Goal: Transaction & Acquisition: Purchase product/service

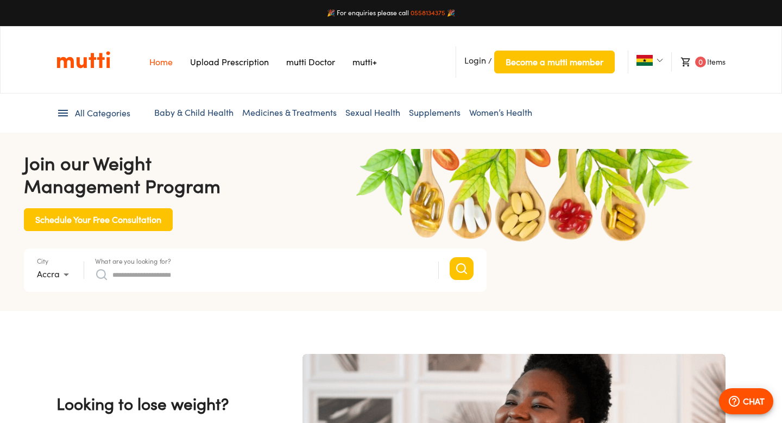
type input "*"
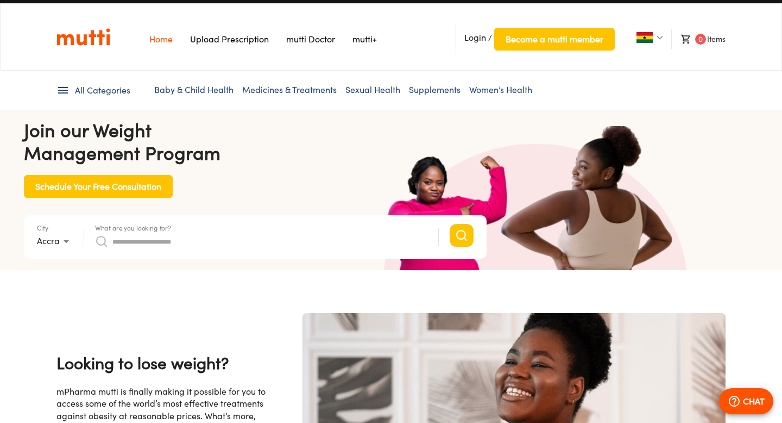
scroll to position [28, 0]
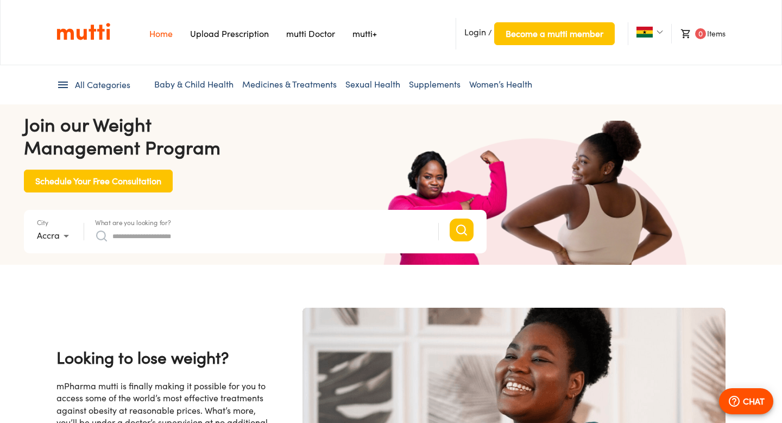
click at [239, 212] on form "City Accra * What are you looking for? Search suggestions No suggestions found …" at bounding box center [255, 231] width 463 height 43
click at [234, 237] on input "What are you looking for?" at bounding box center [269, 235] width 315 height 17
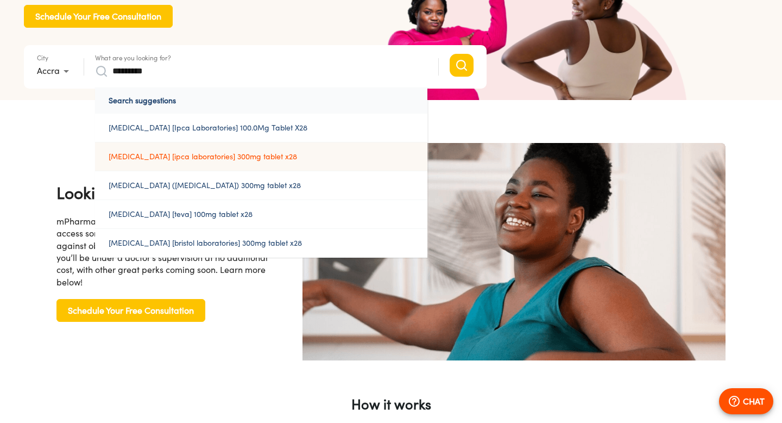
scroll to position [0, 0]
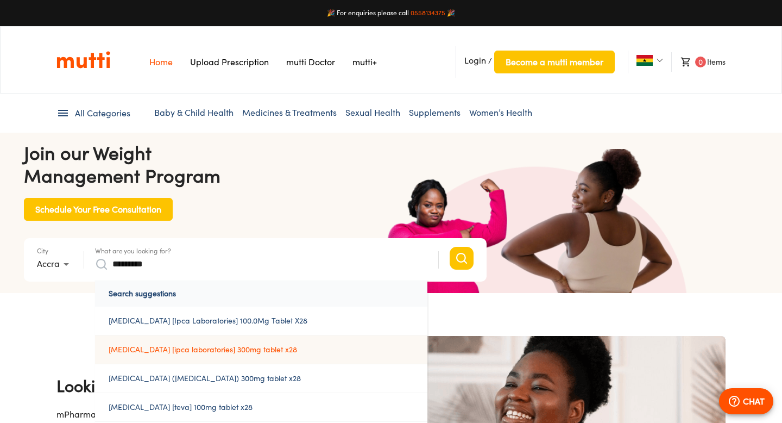
type input "*********"
click at [211, 348] on a%20300mg%20tablet%20x28"] "[MEDICAL_DATA] [ipca laboratories] 300mg tablet x28" at bounding box center [261, 349] width 333 height 28
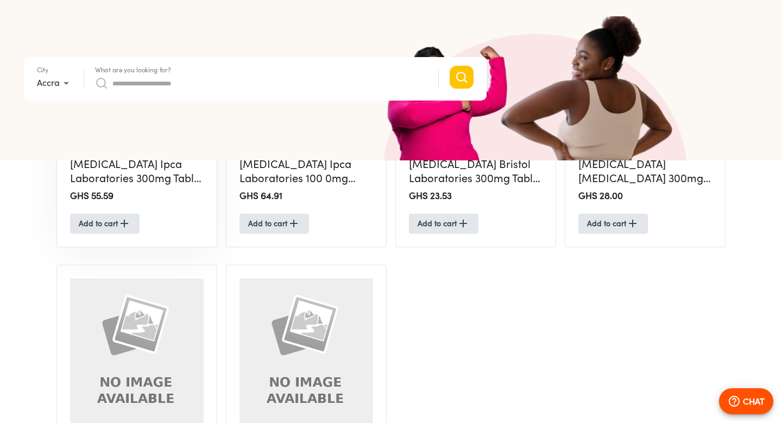
scroll to position [408, 0]
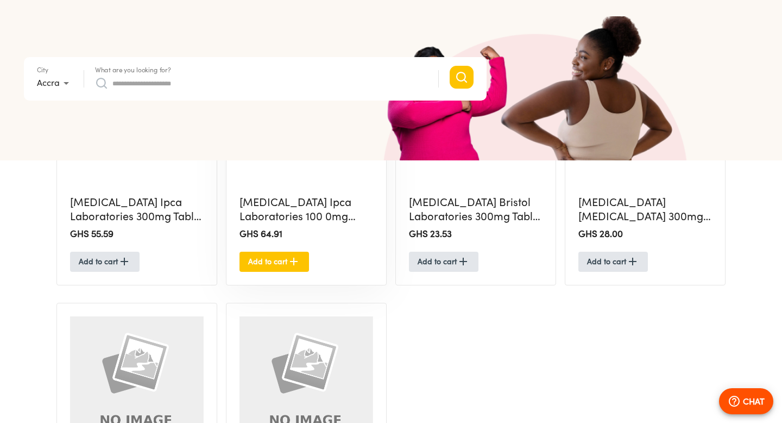
click at [266, 253] on button "Add to cart" at bounding box center [275, 262] width 70 height 20
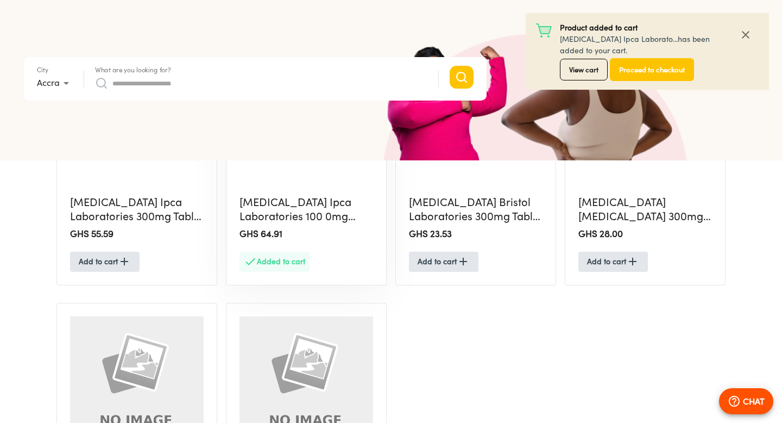
click at [575, 72] on span "View cart" at bounding box center [583, 70] width 29 height 12
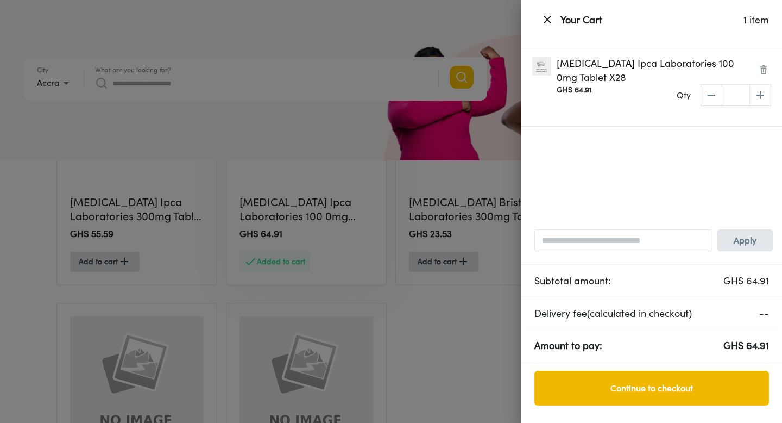
click at [603, 378] on button "Continue to checkout" at bounding box center [652, 388] width 235 height 35
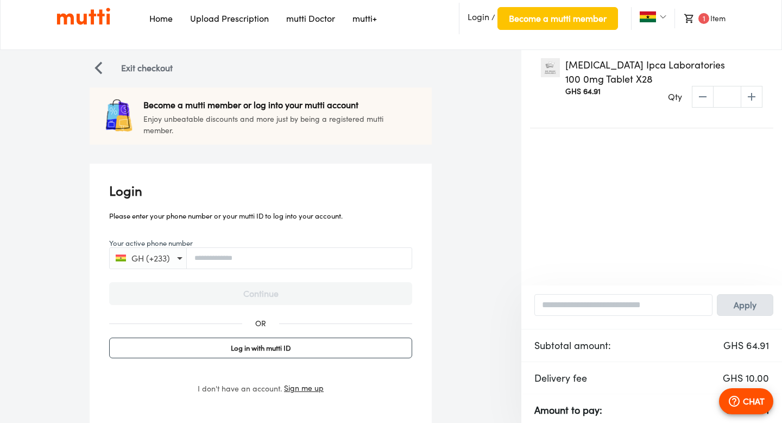
scroll to position [81, 0]
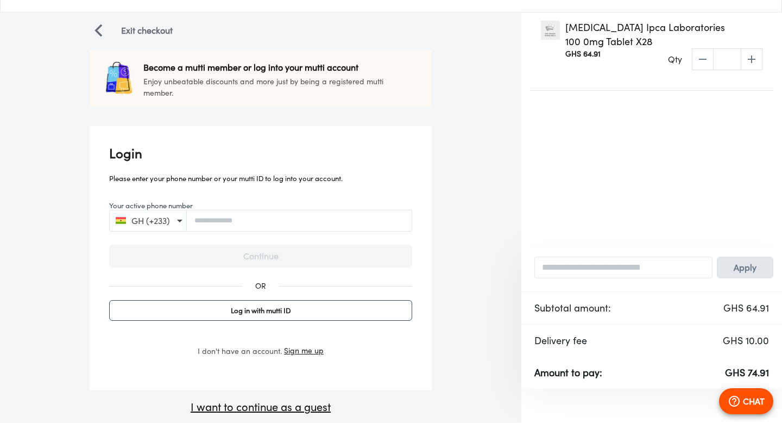
click at [158, 220] on button "GH (+233)" at bounding box center [146, 220] width 71 height 15
click at [313, 90] on p "Enjoy unbeatable discounts and more just by being a registered mutti member." at bounding box center [266, 87] width 247 height 23
click at [682, 57] on div "Qty * ​" at bounding box center [715, 59] width 95 height 22
click at [699, 58] on div "Qty * ​" at bounding box center [715, 59] width 95 height 22
